Goal: Find specific page/section: Find specific page/section

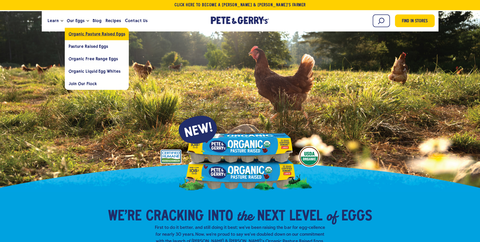
click at [80, 31] on span "Organic Pasture Raised Eggs" at bounding box center [97, 33] width 57 height 5
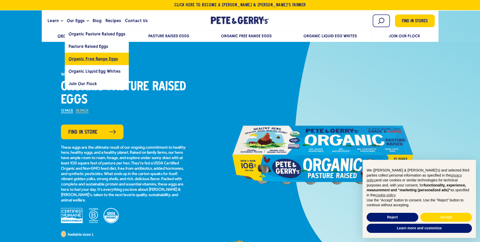
click at [80, 58] on span "Organic Free Range Eggs" at bounding box center [93, 58] width 49 height 5
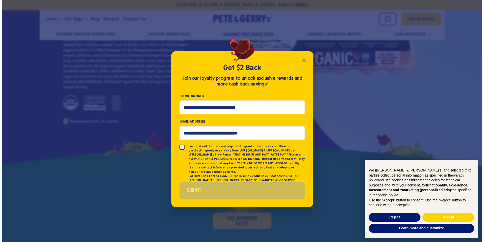
scroll to position [80, 0]
